Goal: Task Accomplishment & Management: Complete application form

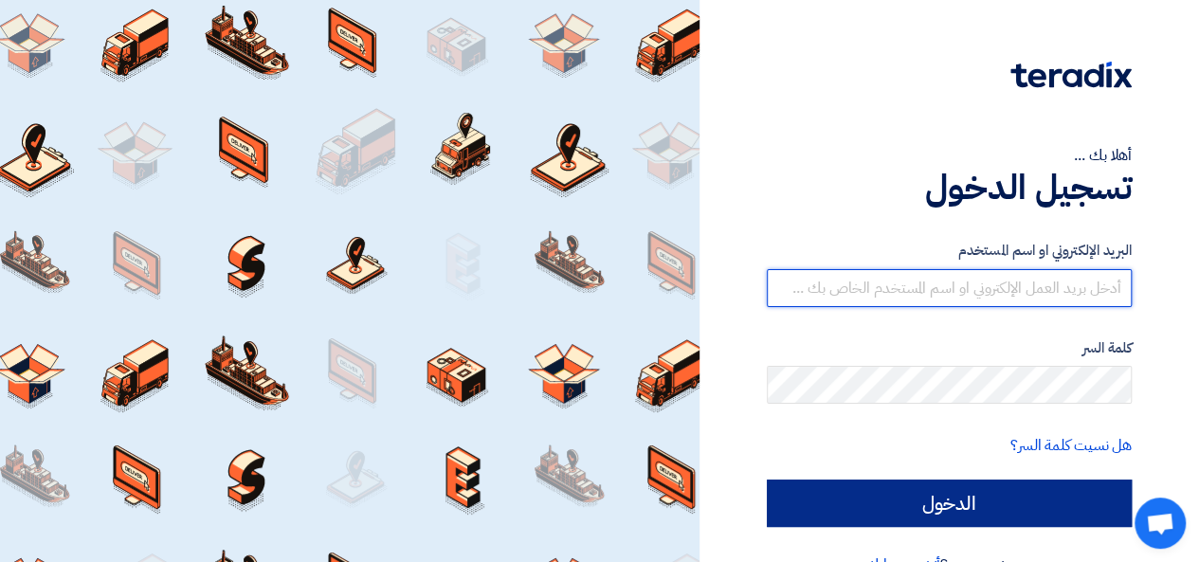
type input "[PERSON_NAME][EMAIL_ADDRESS][DOMAIN_NAME]"
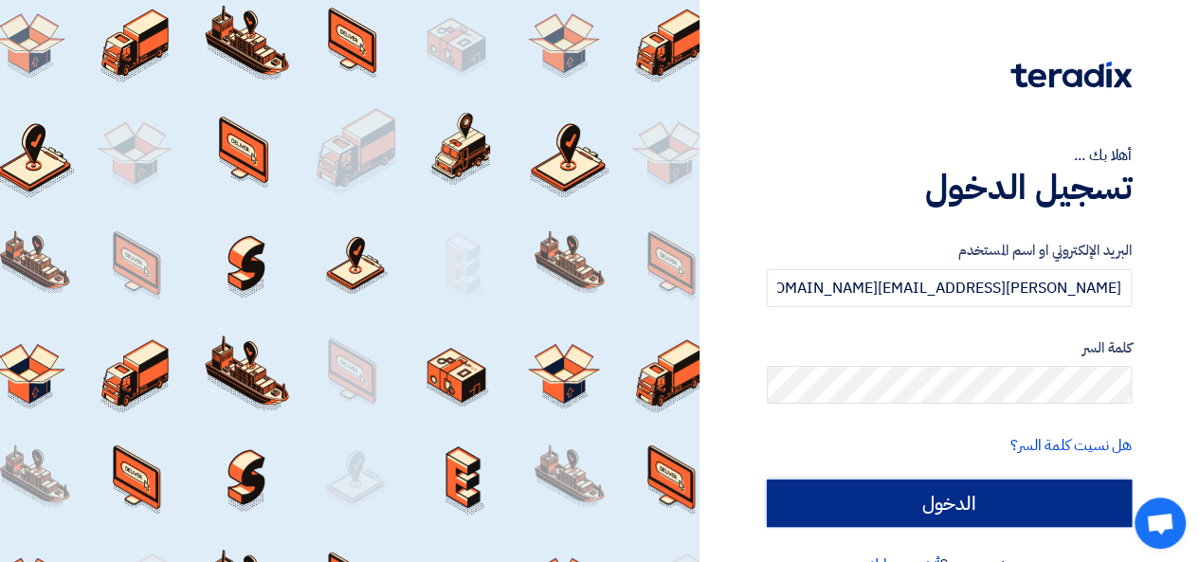
click at [904, 512] on input "الدخول" at bounding box center [949, 503] width 365 height 47
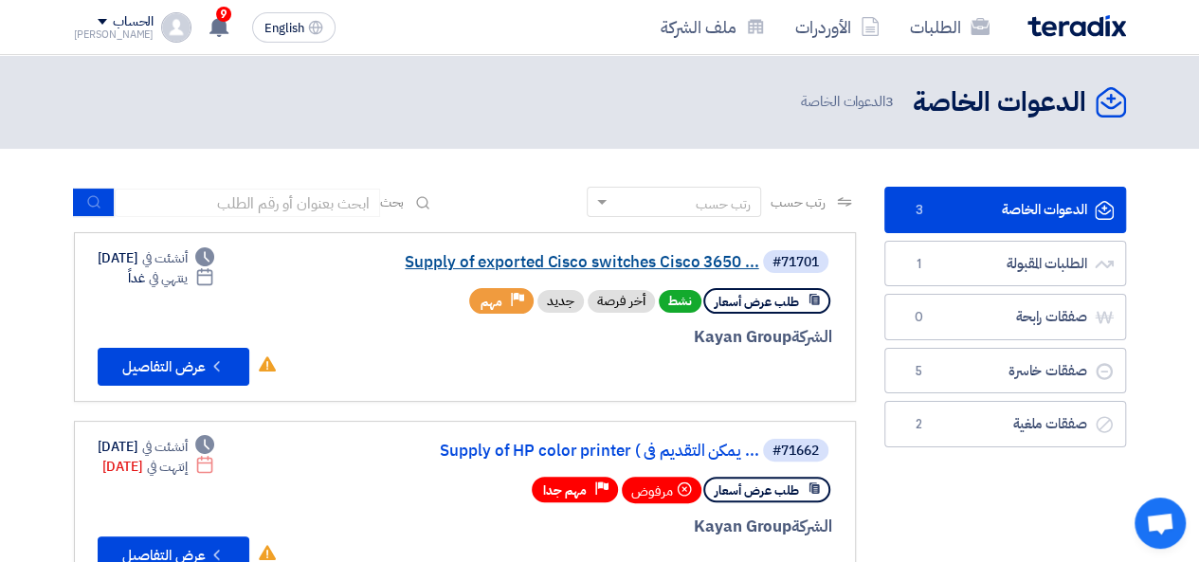
click at [569, 265] on link "Supply of exported Cisco switches Cisco 3650 ..." at bounding box center [569, 262] width 379 height 17
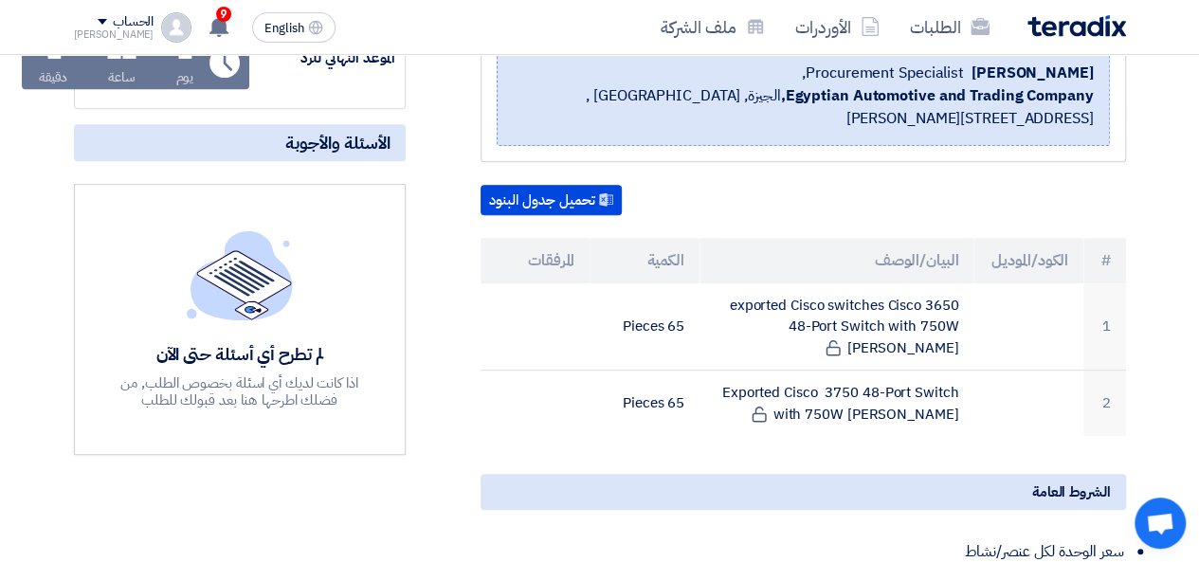
scroll to position [569, 0]
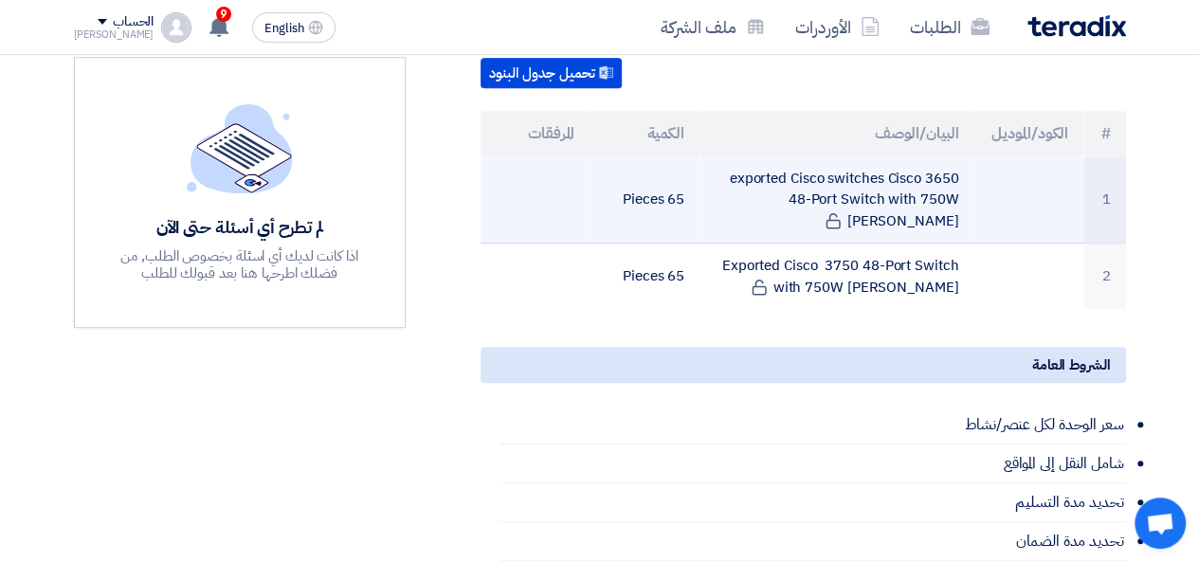
drag, startPoint x: 734, startPoint y: 152, endPoint x: 942, endPoint y: 182, distance: 210.8
click at [942, 182] on td "exported Cisco switches Cisco 3650 48-Port Switch with 750W [PERSON_NAME]" at bounding box center [837, 199] width 274 height 87
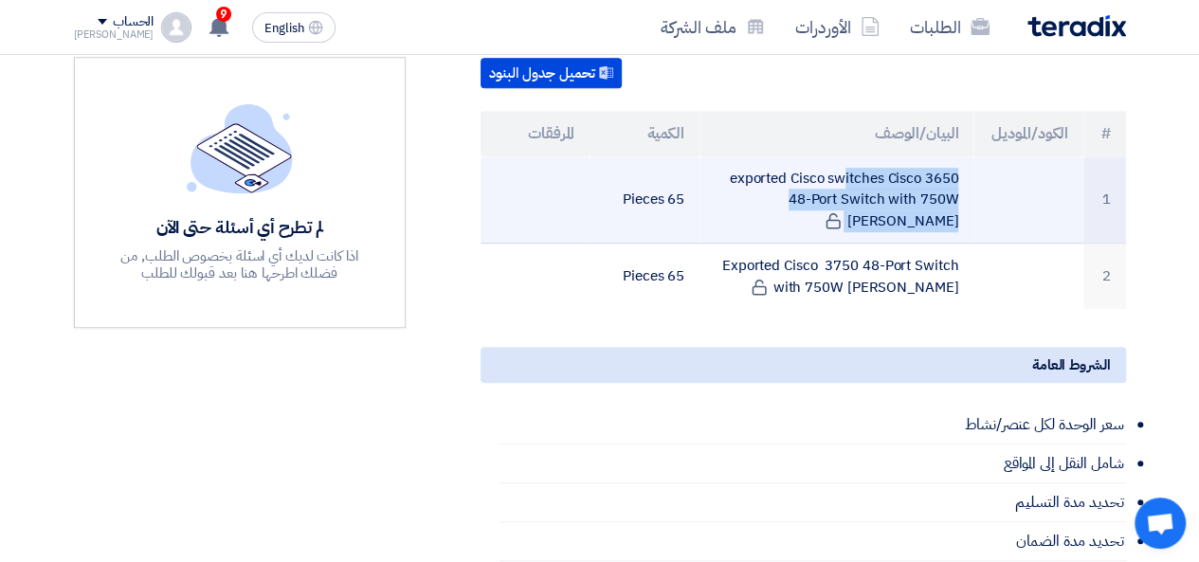
click at [942, 182] on td "exported Cisco switches Cisco 3650 48-Port Switch with 750W [PERSON_NAME]" at bounding box center [837, 199] width 274 height 87
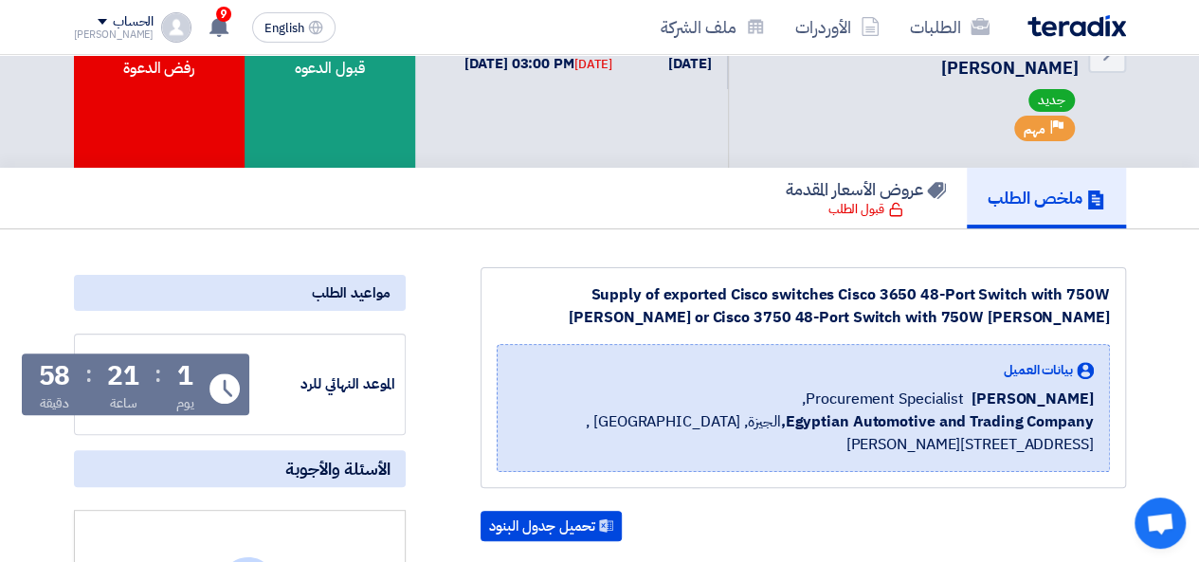
scroll to position [0, 0]
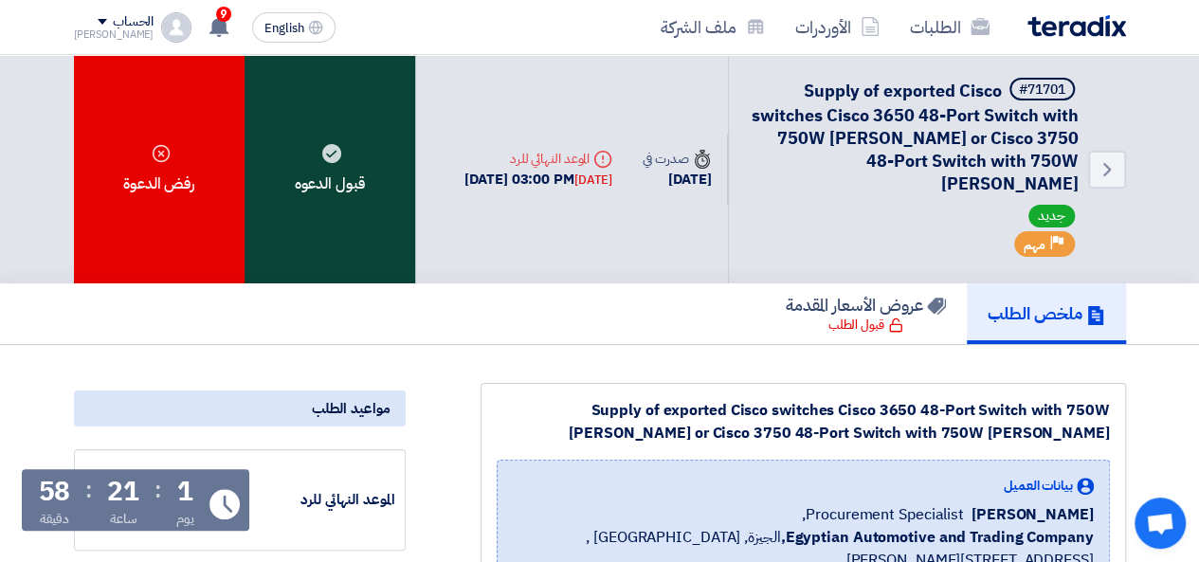
click at [353, 129] on div "قبول الدعوه" at bounding box center [330, 169] width 171 height 228
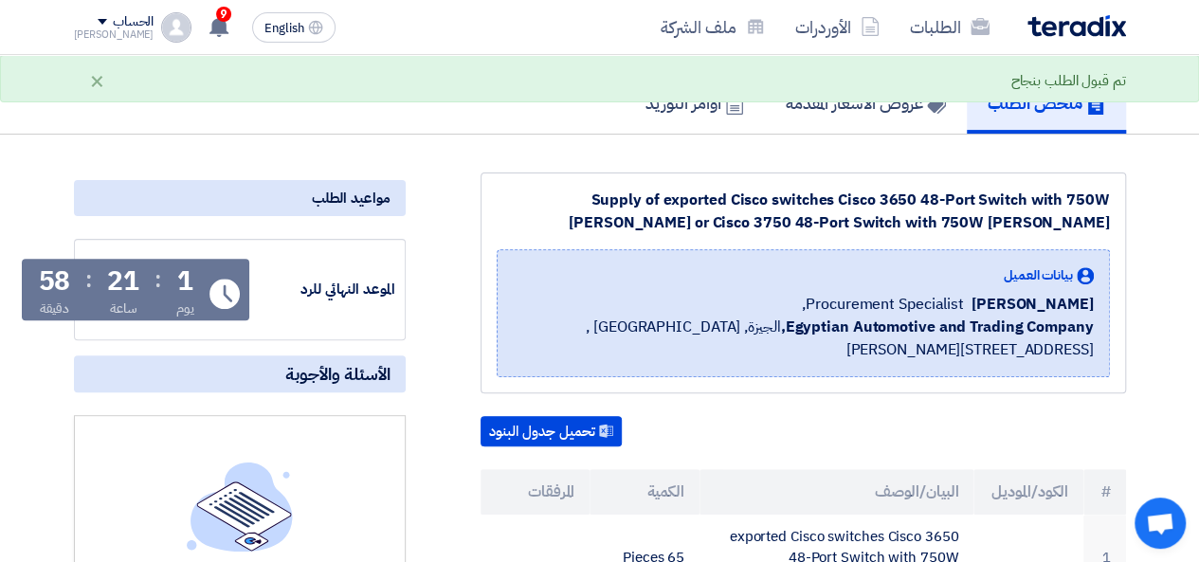
scroll to position [474, 0]
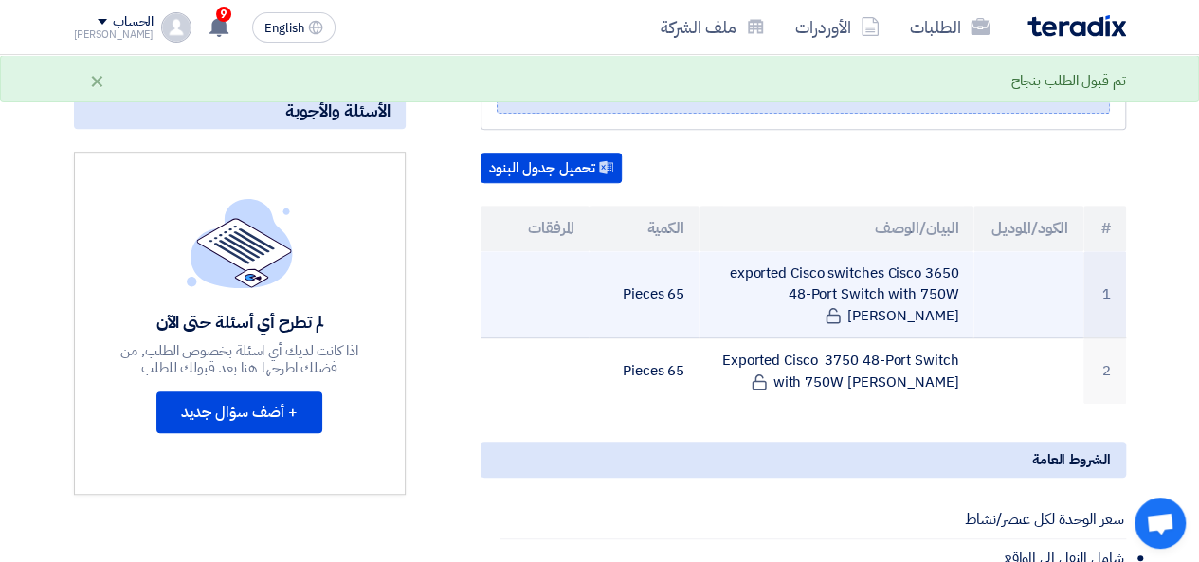
click at [738, 251] on td "exported Cisco switches Cisco 3650 48-Port Switch with 750W [PERSON_NAME]" at bounding box center [837, 294] width 274 height 87
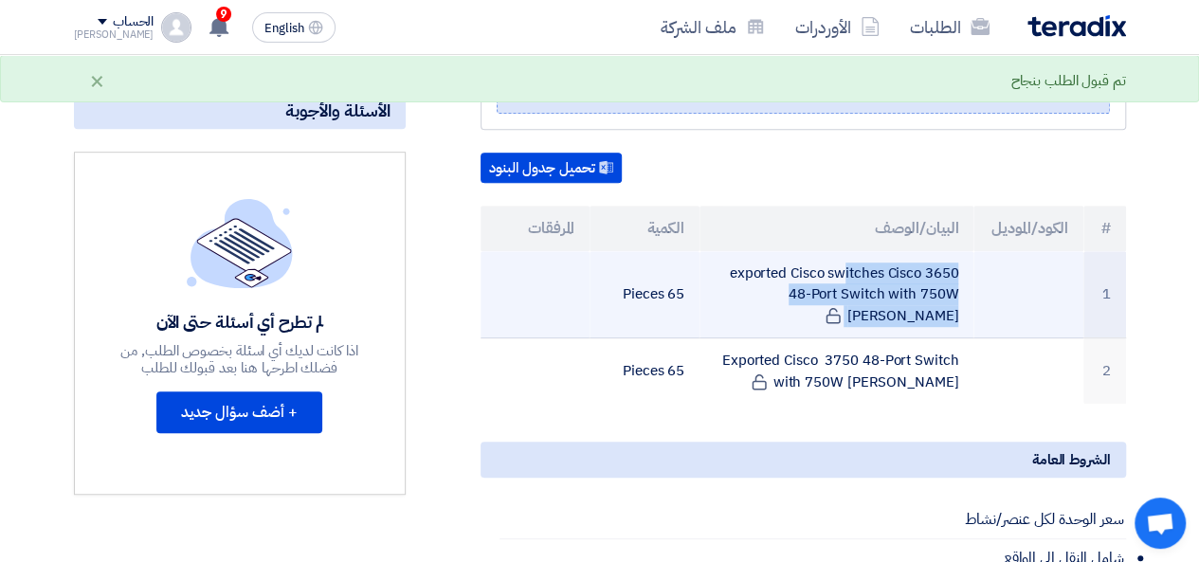
click at [738, 251] on td "exported Cisco switches Cisco 3650 48-Port Switch with 750W [PERSON_NAME]" at bounding box center [837, 294] width 274 height 87
copy tr "exported Cisco switches Cisco 3650 48-Port Switch with 750W [PERSON_NAME]"
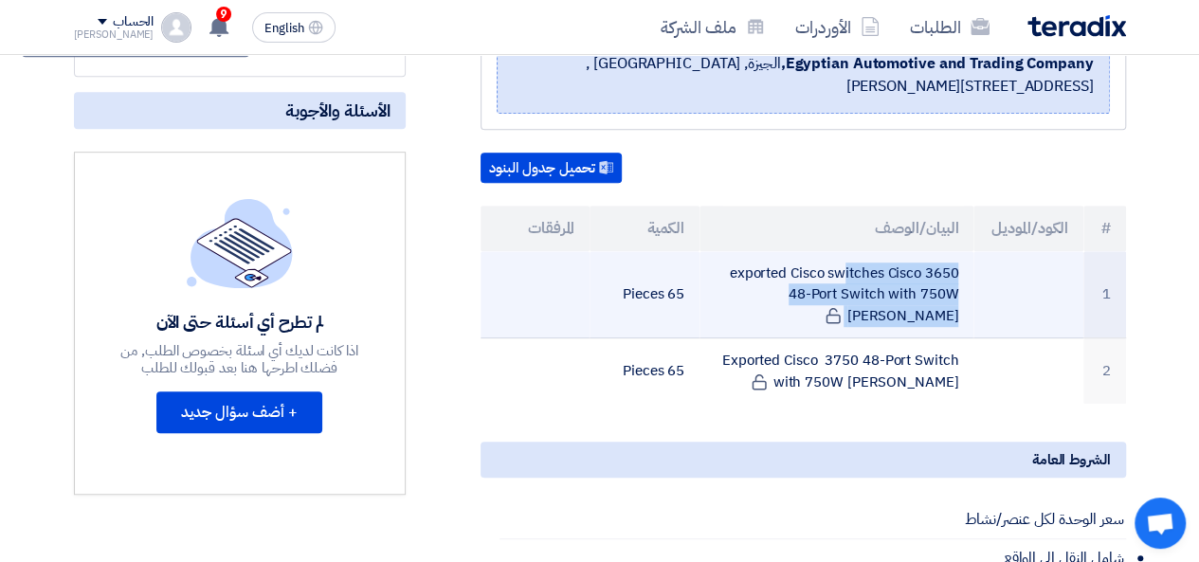
copy tr "exported Cisco switches Cisco 3650 48-Port Switch with 750W [PERSON_NAME]"
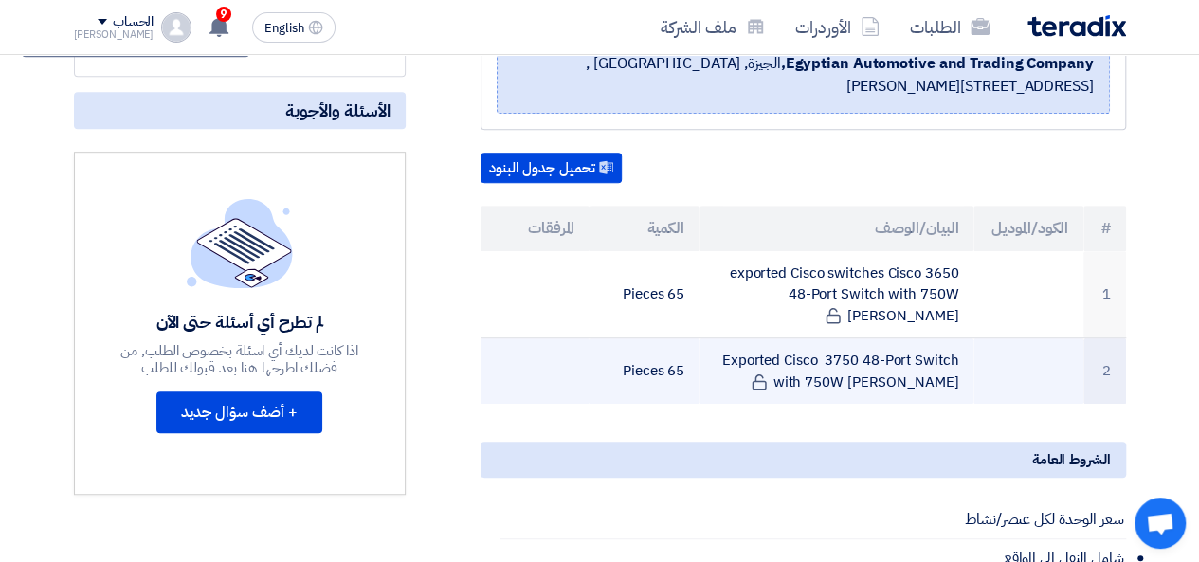
click at [739, 338] on td "Exported Cisco 3750 48-Port Switch with 750W [PERSON_NAME]" at bounding box center [837, 371] width 274 height 66
copy tr "Exported Cisco 3750 48-Port Switch with 750W [PERSON_NAME]"
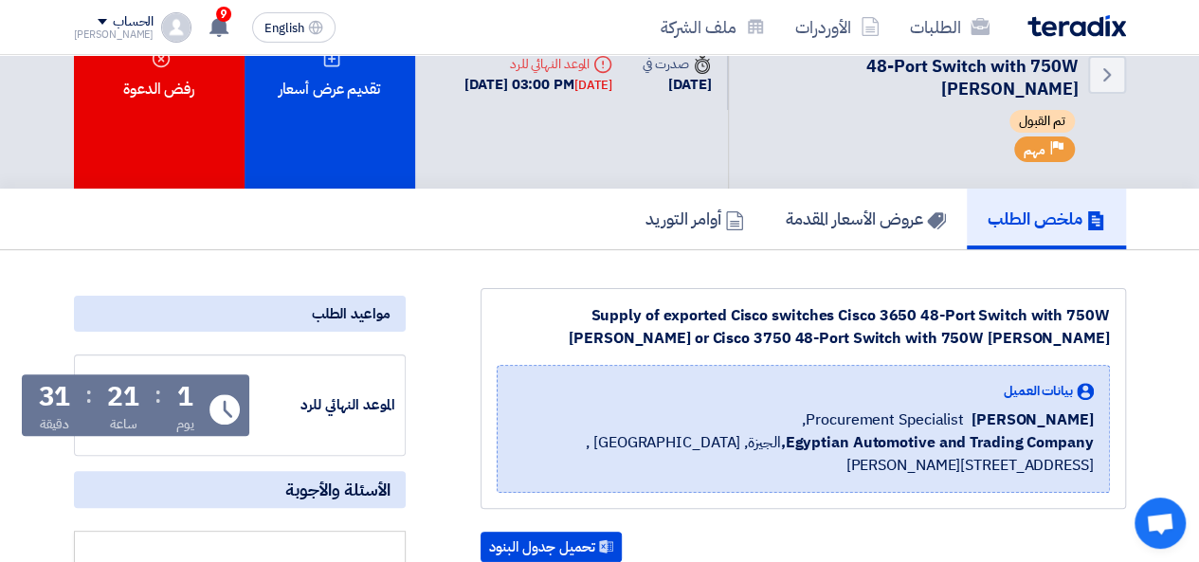
scroll to position [0, 0]
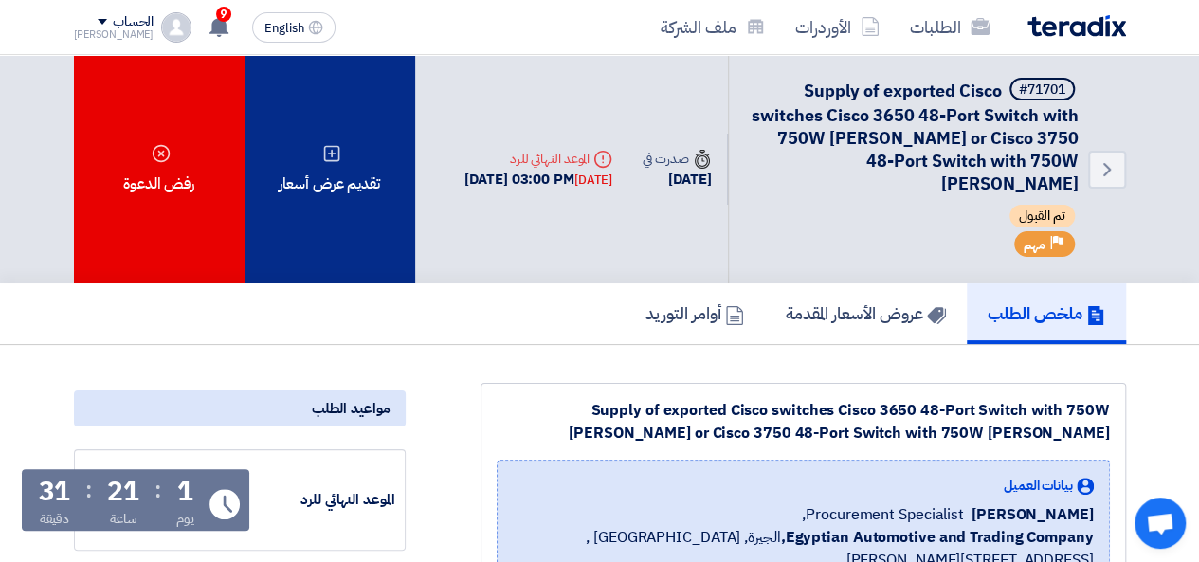
click at [330, 175] on div "تقديم عرض أسعار" at bounding box center [330, 169] width 171 height 228
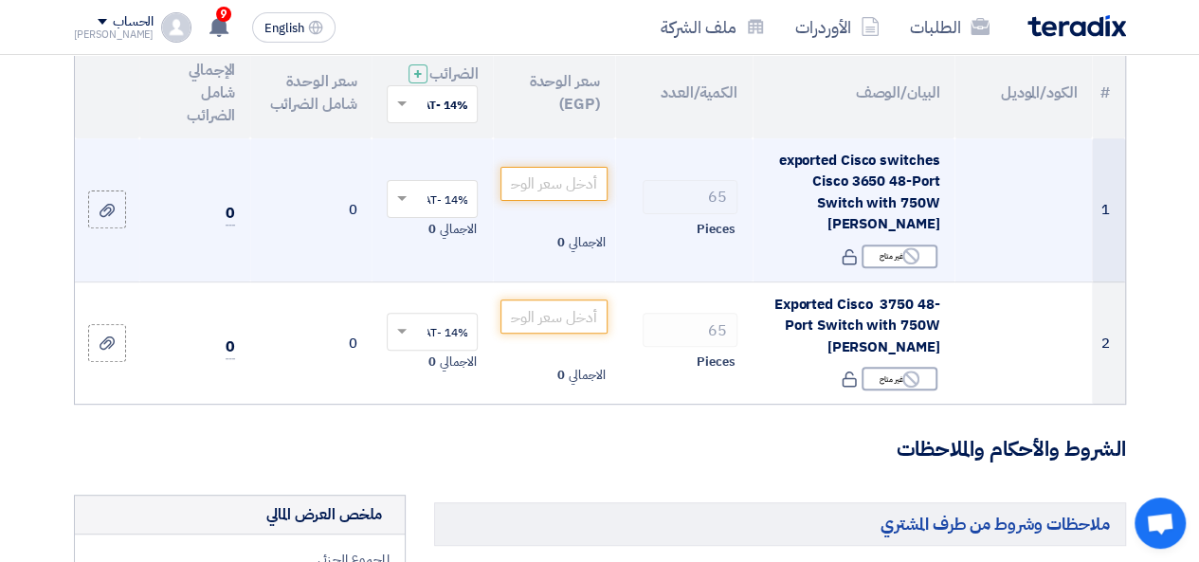
scroll to position [190, 0]
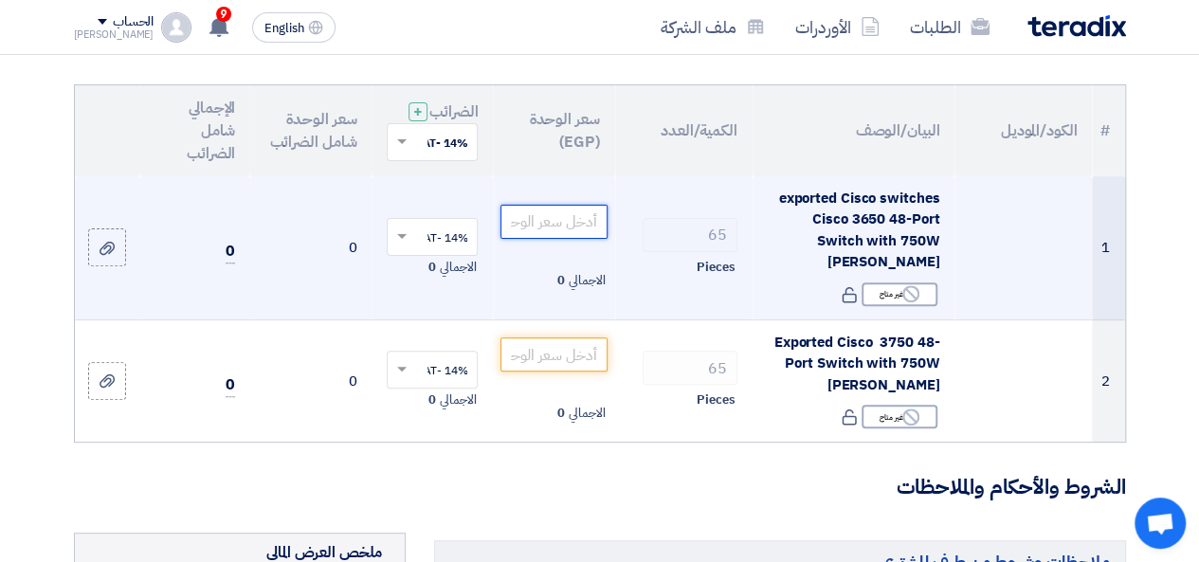
click at [571, 228] on input "number" at bounding box center [554, 222] width 106 height 34
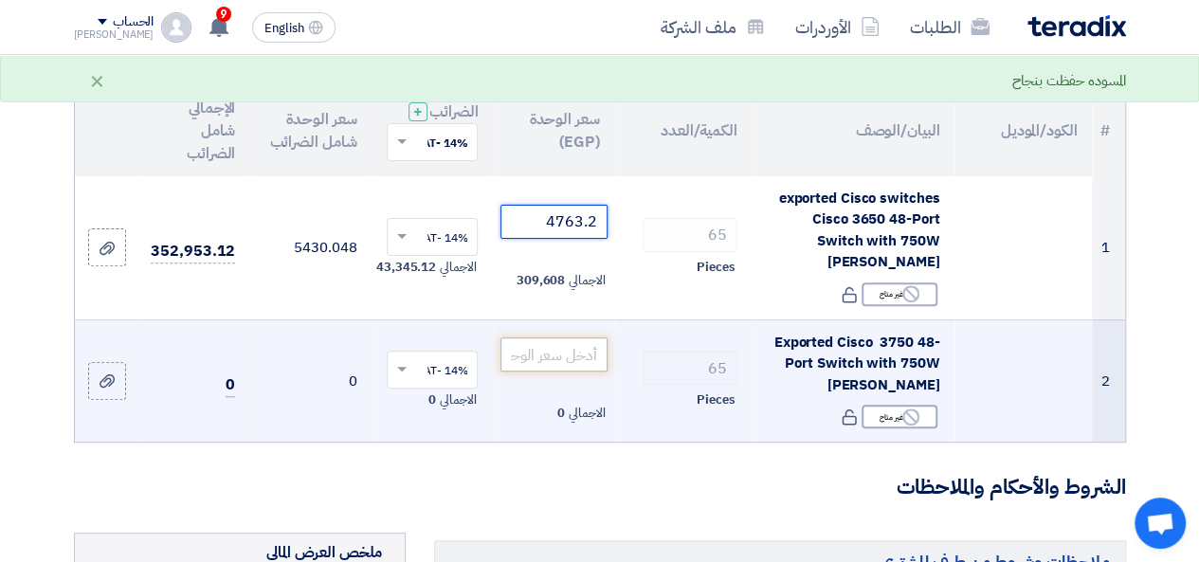
type input "4763.2"
click at [567, 346] on input "number" at bounding box center [554, 355] width 106 height 34
